Goal: Feedback & Contribution: Leave review/rating

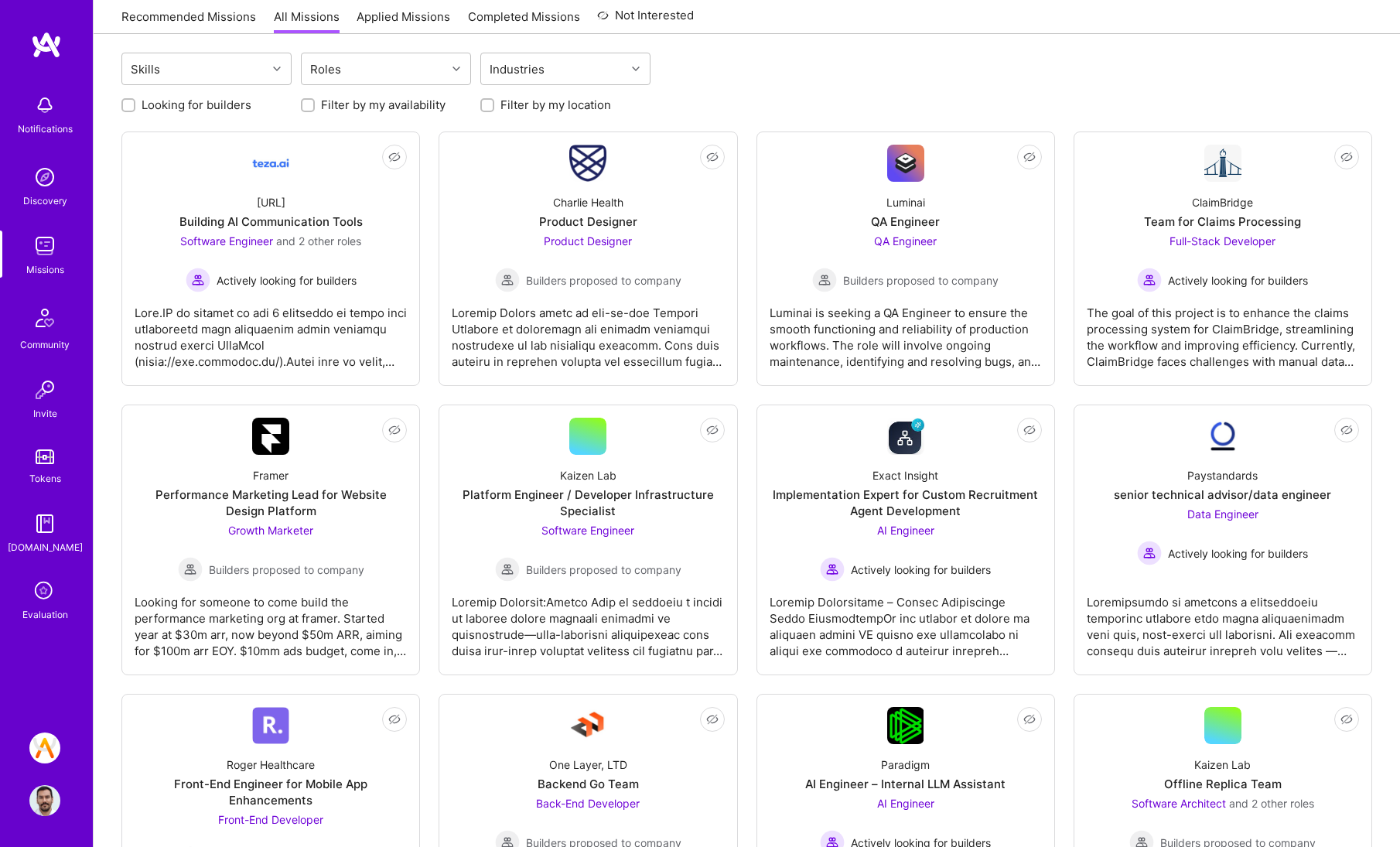
scroll to position [370, 0]
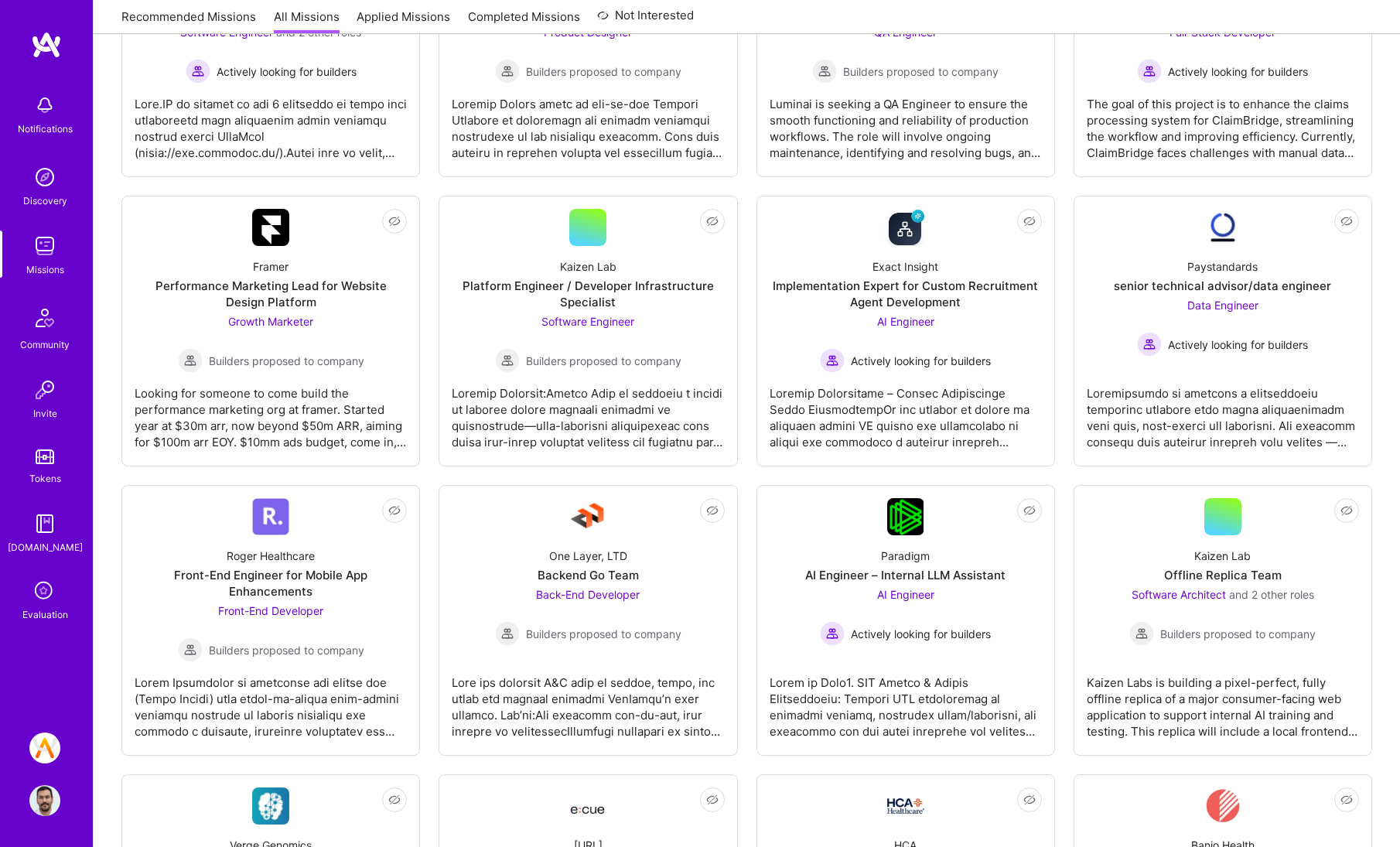
click at [48, 609] on div "Evaluation" at bounding box center [45, 614] width 46 height 16
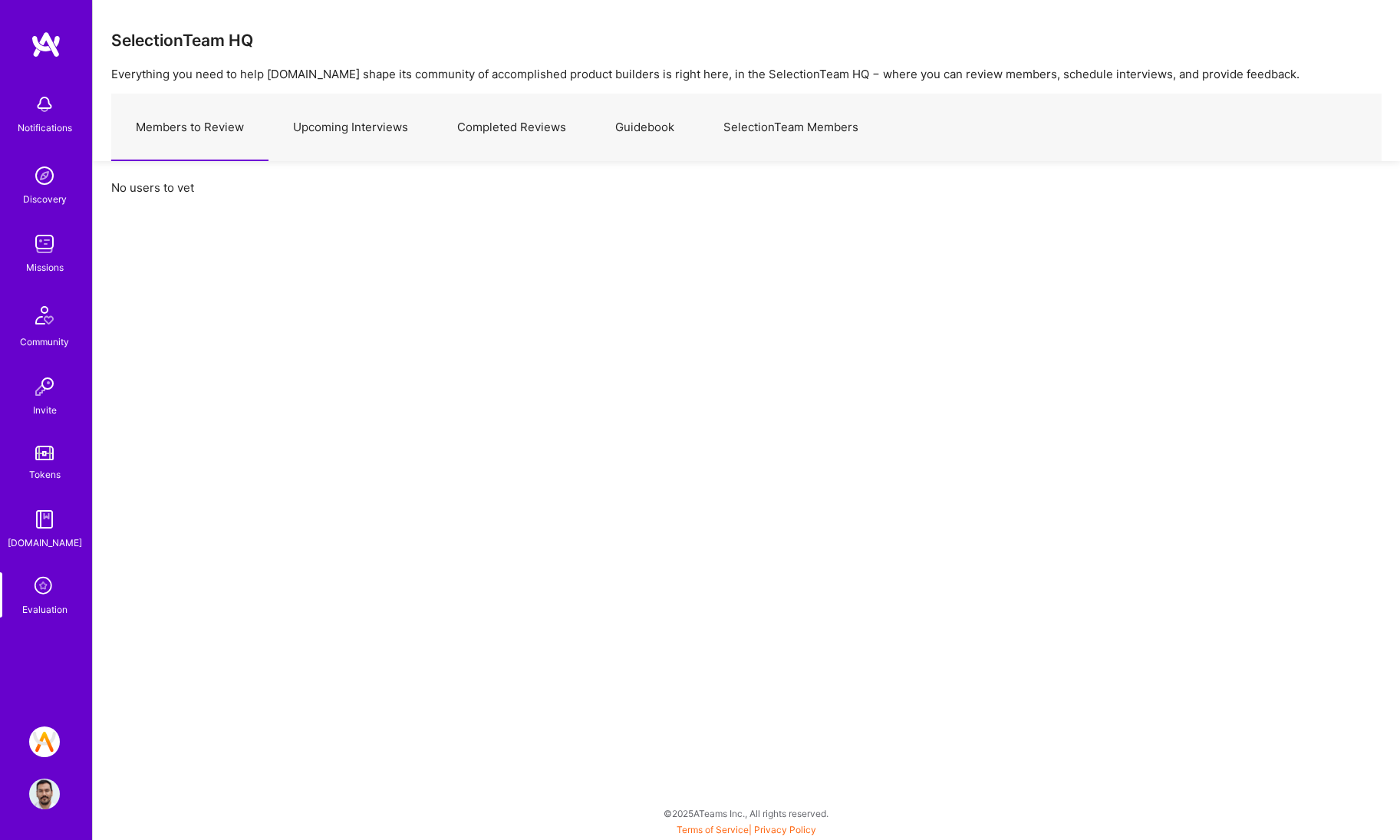
click at [335, 153] on link "Upcoming Interviews" at bounding box center [351, 128] width 164 height 67
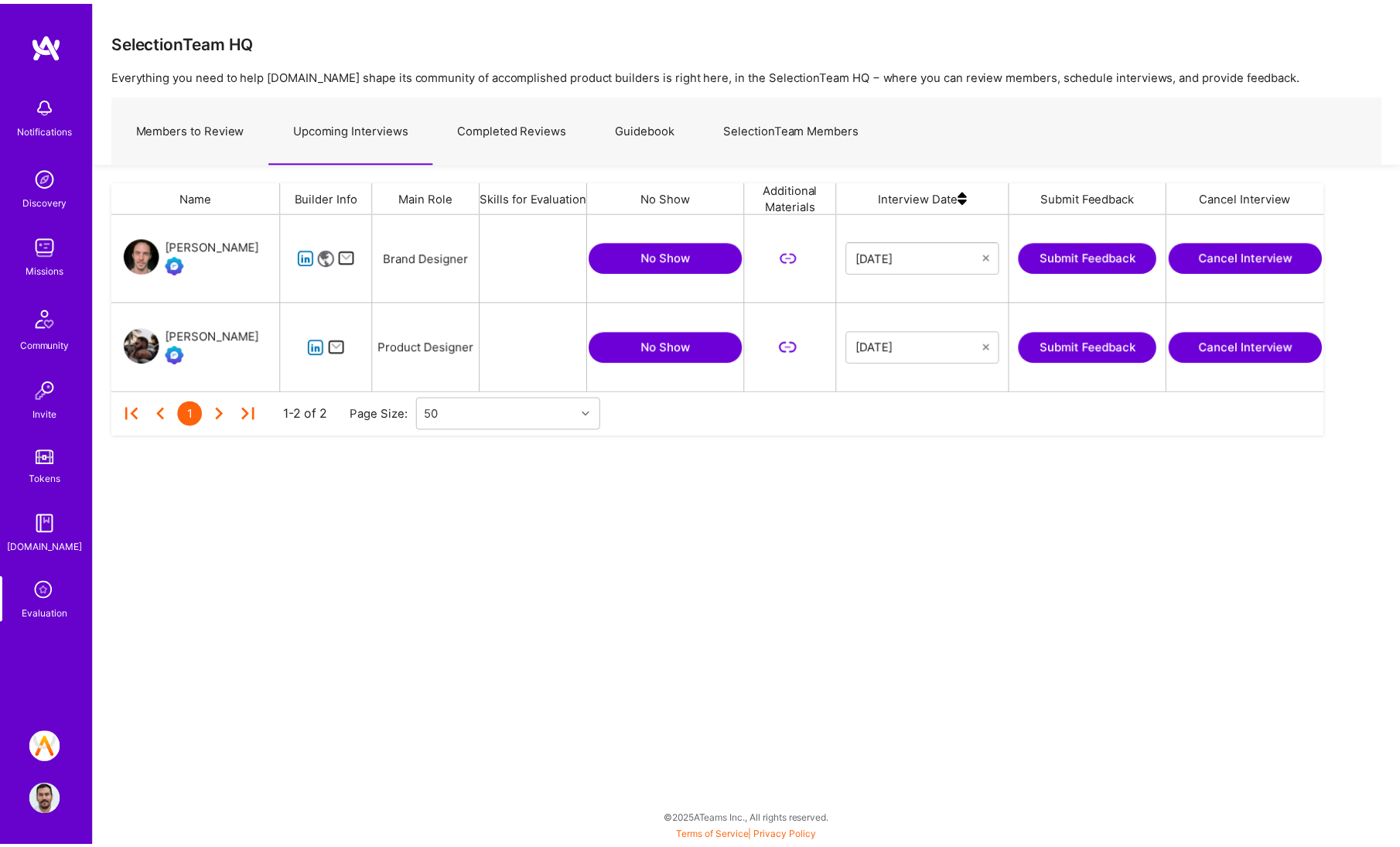
scroll to position [166, 1211]
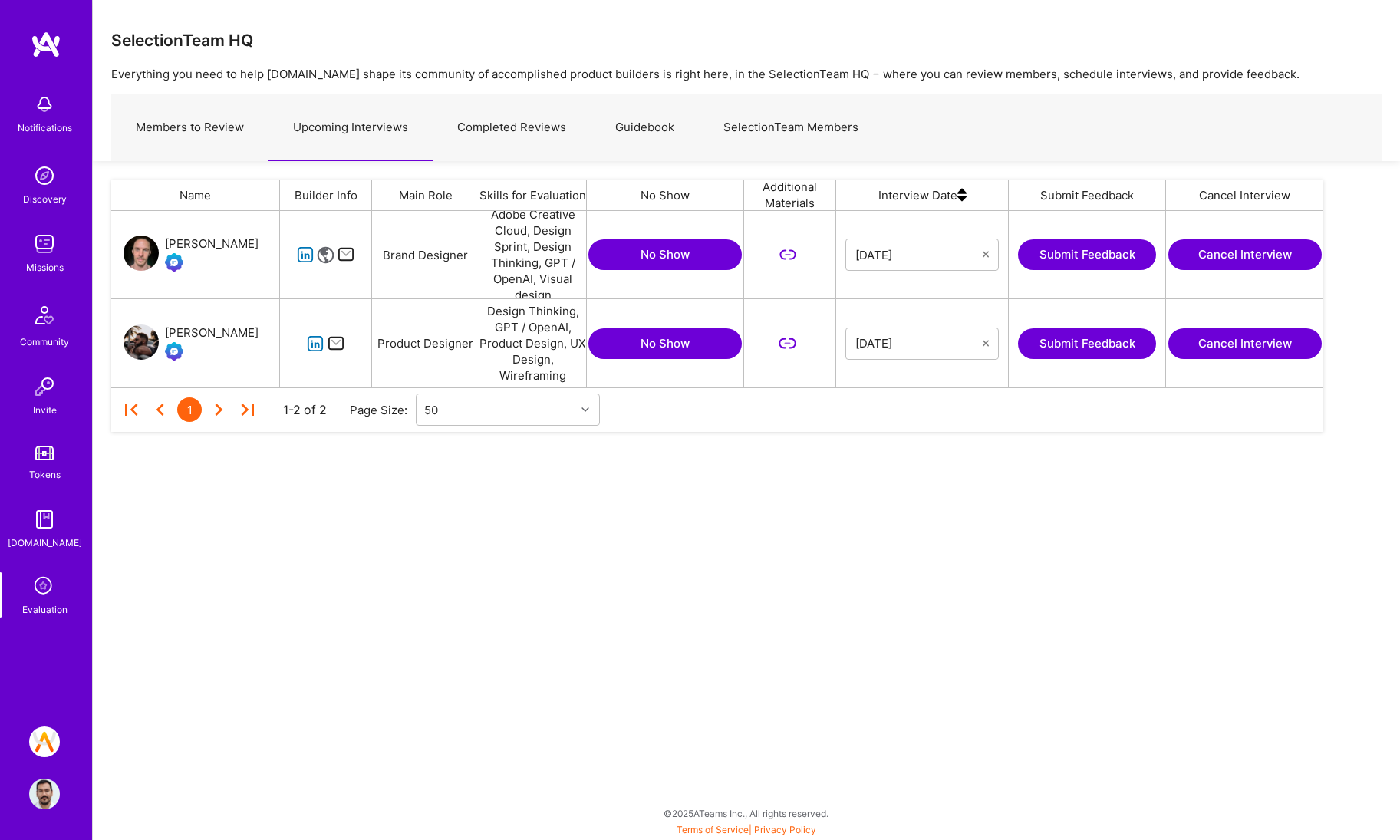
click at [1057, 263] on button "Submit Feedback" at bounding box center [1087, 255] width 138 height 31
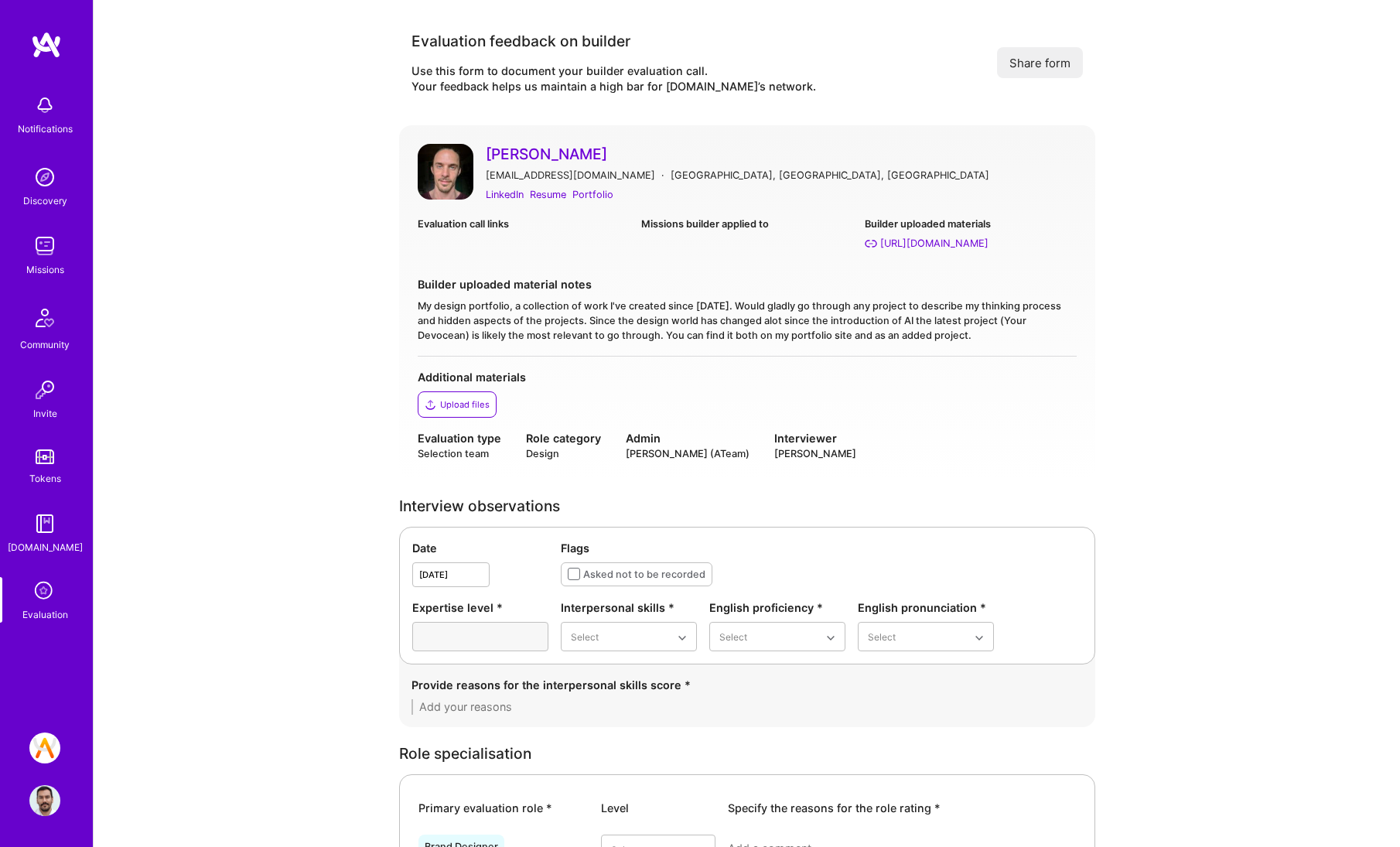
click at [906, 129] on div "[PERSON_NAME] [EMAIL_ADDRESS][DOMAIN_NAME] · [GEOGRAPHIC_DATA], [GEOGRAPHIC_DAT…" at bounding box center [747, 302] width 696 height 354
drag, startPoint x: 625, startPoint y: 140, endPoint x: 608, endPoint y: 157, distance: 24.0
click at [608, 157] on div "[PERSON_NAME] [EMAIL_ADDRESS][DOMAIN_NAME] · [GEOGRAPHIC_DATA], [GEOGRAPHIC_DAT…" at bounding box center [747, 302] width 696 height 354
copy link "[PERSON_NAME]"
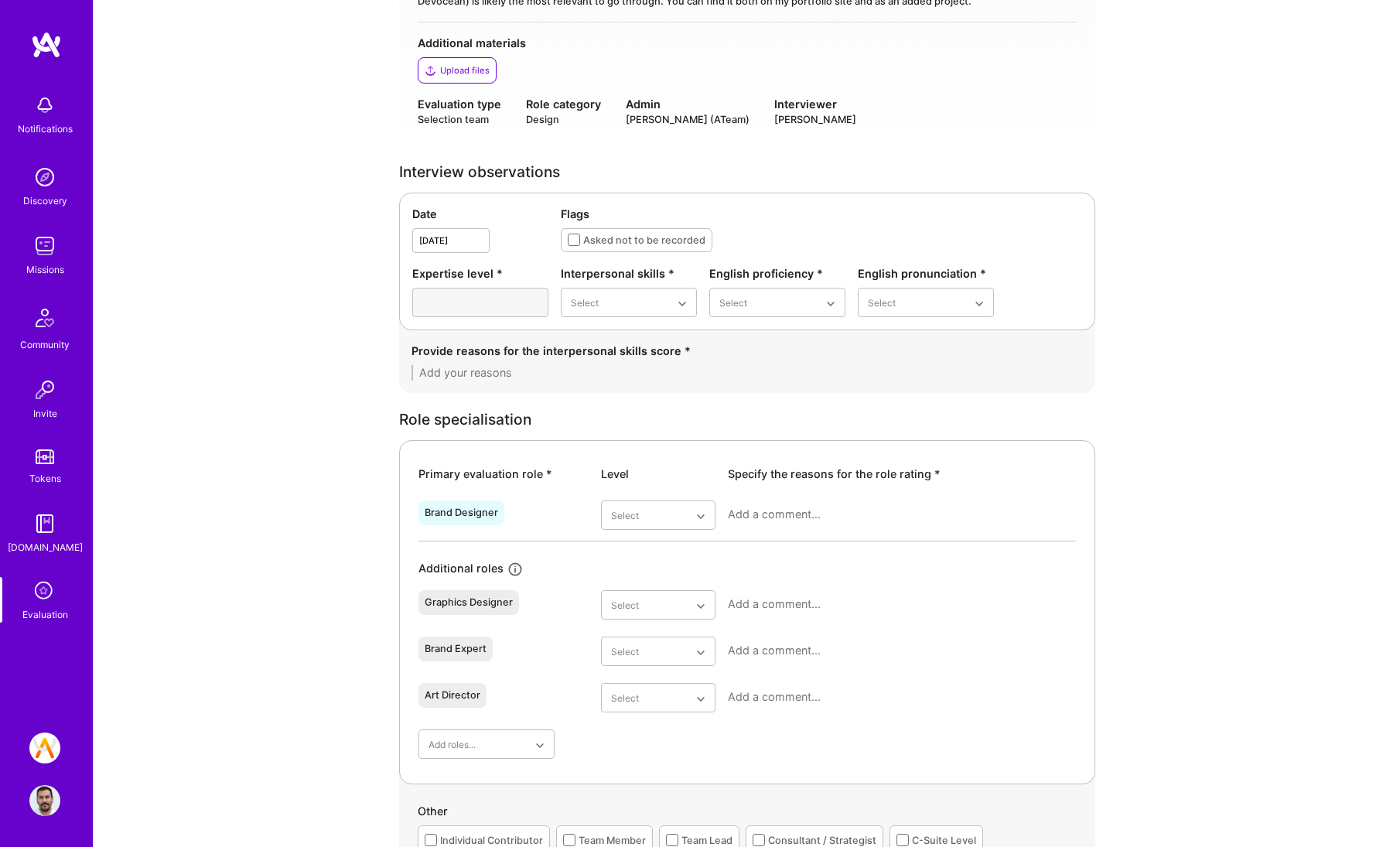
scroll to position [354, 0]
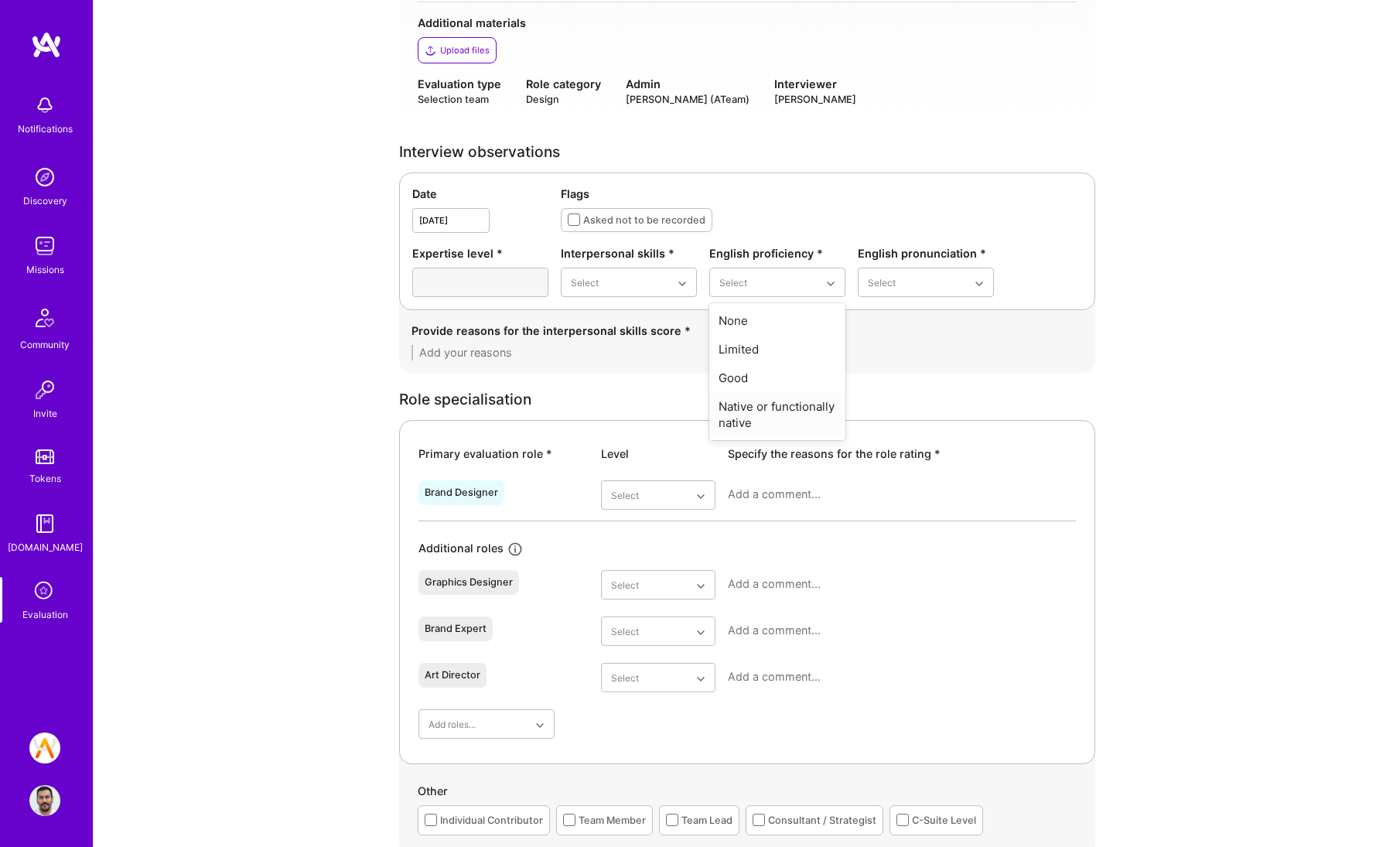
click at [737, 410] on div "Native or functionally native" at bounding box center [777, 414] width 136 height 45
click at [878, 410] on div "Excellent" at bounding box center [926, 406] width 136 height 29
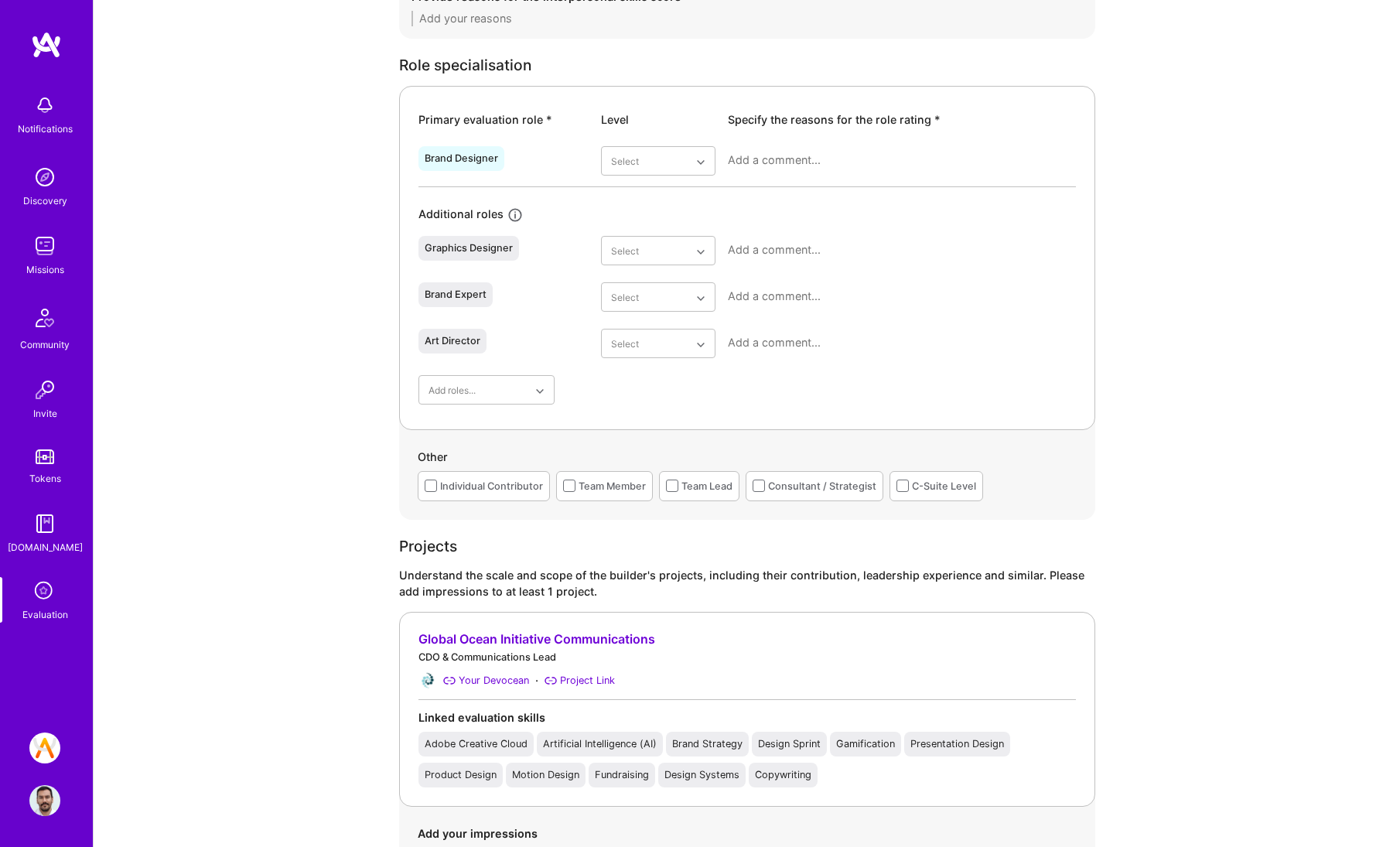
click at [473, 475] on div "Individual Contributor" at bounding box center [483, 486] width 132 height 30
click at [530, 486] on div "Individual Contributor" at bounding box center [491, 486] width 103 height 16
click at [618, 485] on div "Team Member" at bounding box center [612, 486] width 67 height 16
click at [840, 493] on div "Consultant / Strategist" at bounding box center [822, 486] width 108 height 16
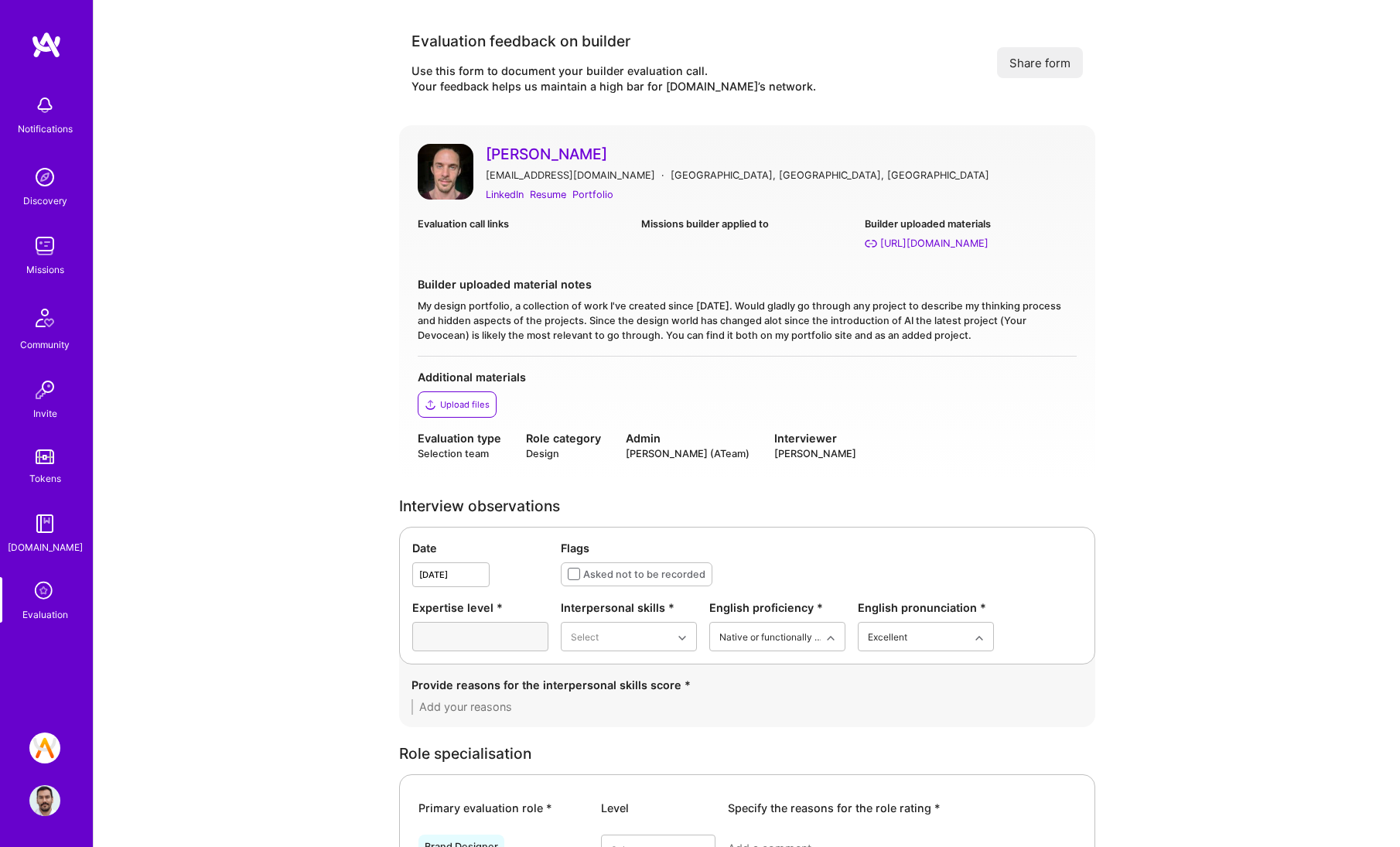
scroll to position [170, 0]
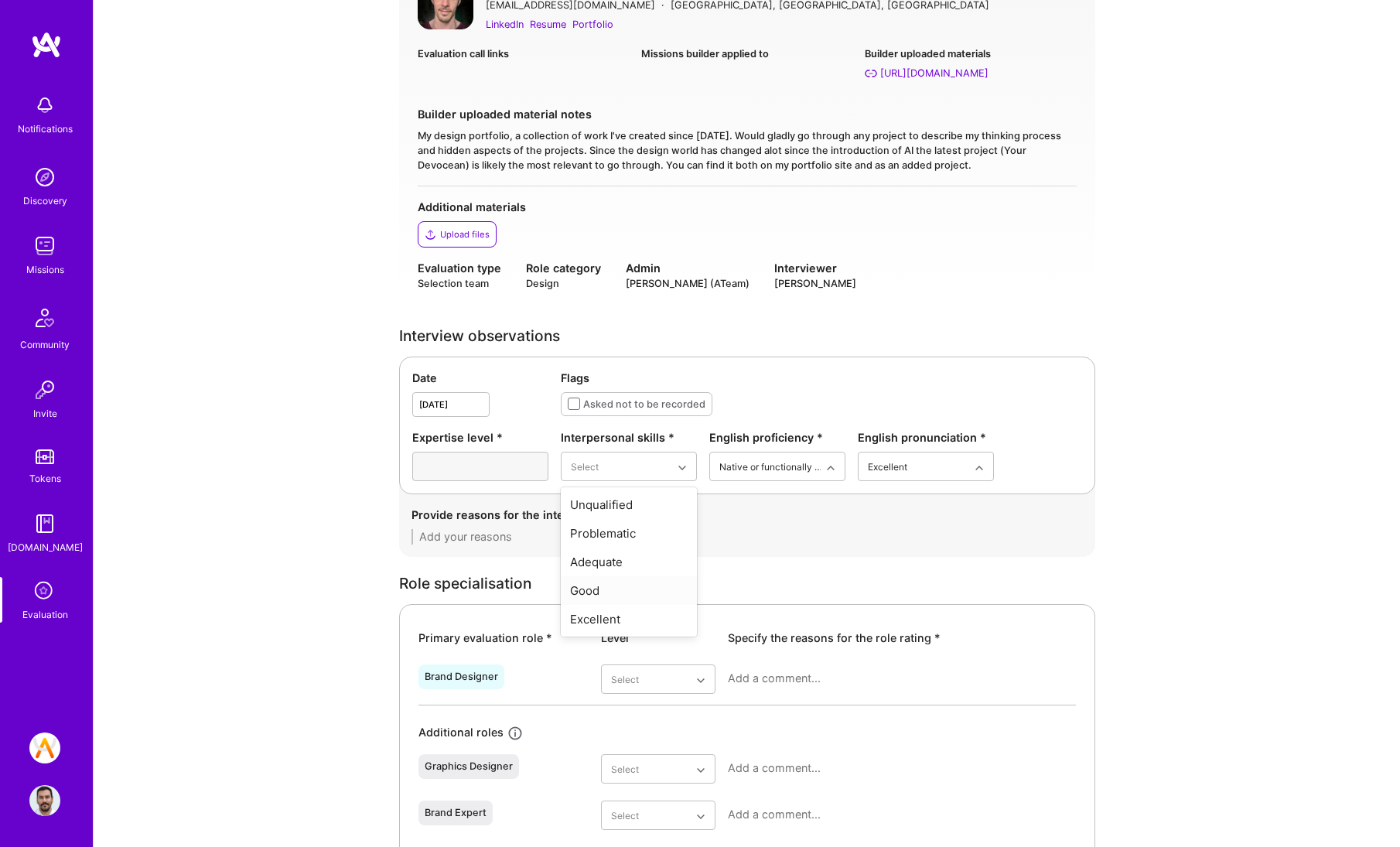
click at [642, 592] on div "Good" at bounding box center [628, 591] width 136 height 29
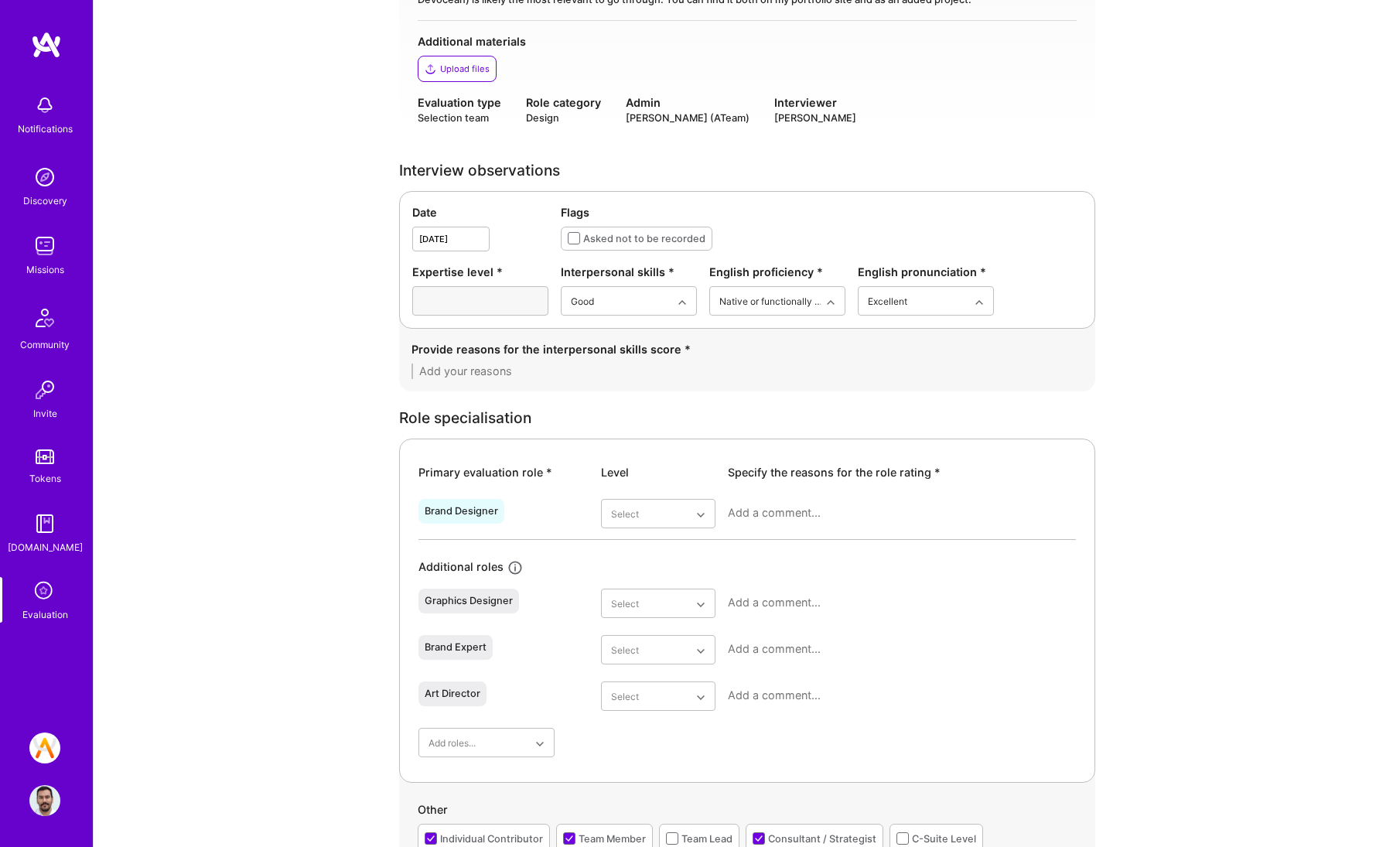
click at [651, 528] on div "Select" at bounding box center [658, 519] width 114 height 40
click at [663, 530] on div "Select" at bounding box center [658, 519] width 114 height 40
click at [641, 661] on div "Very good" at bounding box center [658, 666] width 114 height 29
click at [959, 524] on div at bounding box center [901, 519] width 348 height 40
click at [964, 519] on textarea at bounding box center [901, 513] width 348 height 15
